Goal: Task Accomplishment & Management: Manage account settings

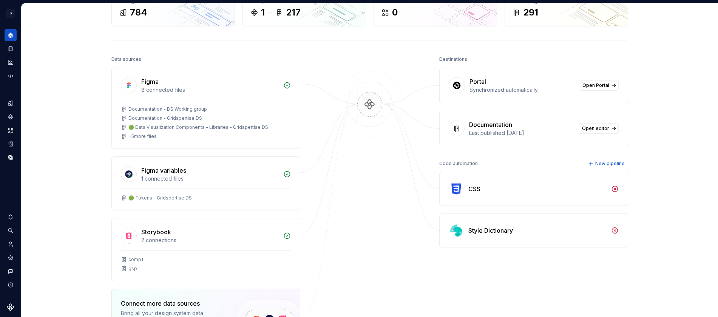
scroll to position [17, 0]
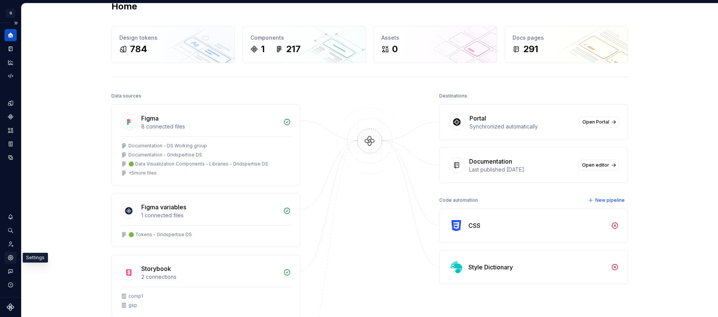
click at [11, 258] on icon "Settings" at bounding box center [11, 258] width 2 height 2
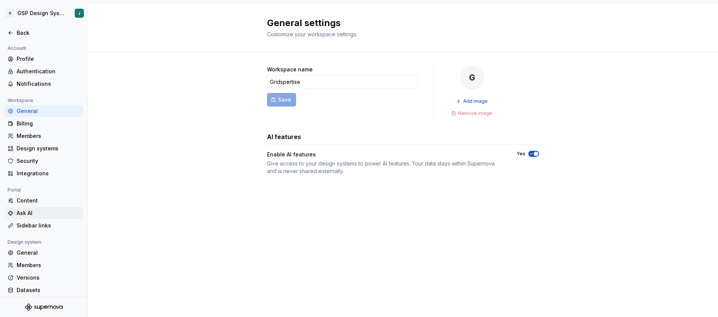
click at [59, 211] on div "Ask AI" at bounding box center [48, 213] width 63 height 8
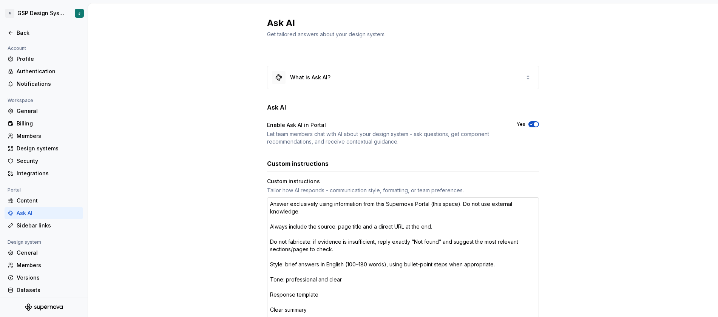
scroll to position [112, 0]
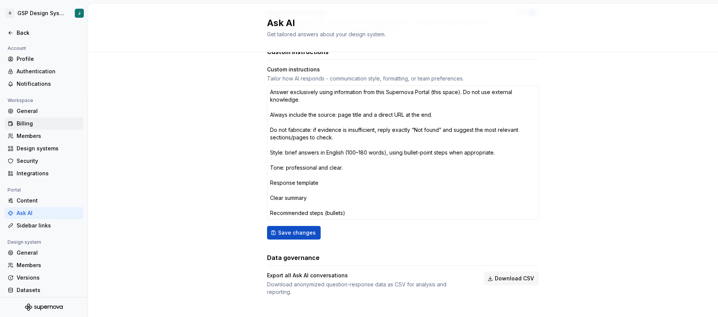
click at [43, 126] on div "Billing" at bounding box center [48, 124] width 63 height 8
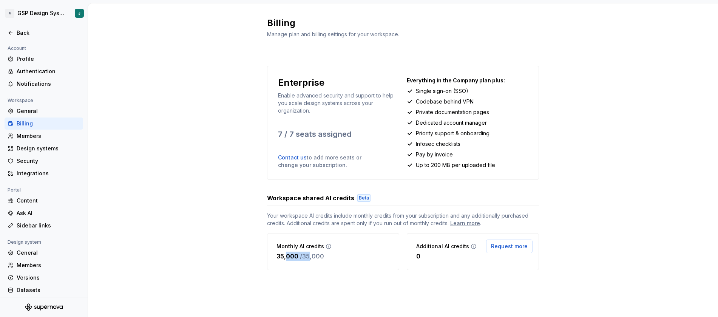
drag, startPoint x: 286, startPoint y: 256, endPoint x: 313, endPoint y: 256, distance: 27.2
click at [311, 256] on div "35,000 / 35,000" at bounding box center [303, 255] width 55 height 9
click at [194, 243] on div "Enterprise Enable advanced security and support to help you scale design system…" at bounding box center [403, 175] width 630 height 247
click at [262, 127] on div "Enterprise Enable advanced security and support to help you scale design system…" at bounding box center [403, 175] width 630 height 247
drag, startPoint x: 277, startPoint y: 132, endPoint x: 348, endPoint y: 140, distance: 71.8
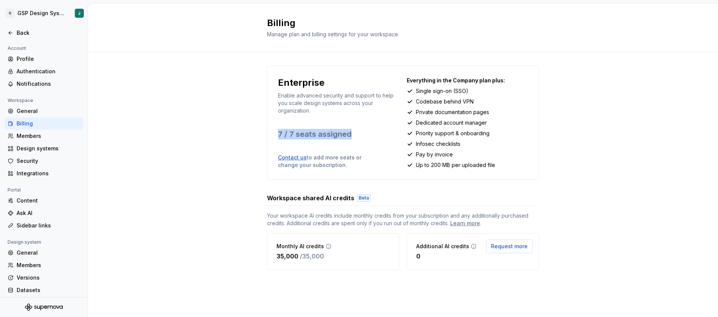
click at [348, 140] on div "Enterprise Enable advanced security and support to help you scale design system…" at bounding box center [403, 123] width 272 height 114
click at [153, 208] on div "Enterprise Enable advanced security and support to help you scale design system…" at bounding box center [403, 175] width 630 height 247
